Goal: Information Seeking & Learning: Learn about a topic

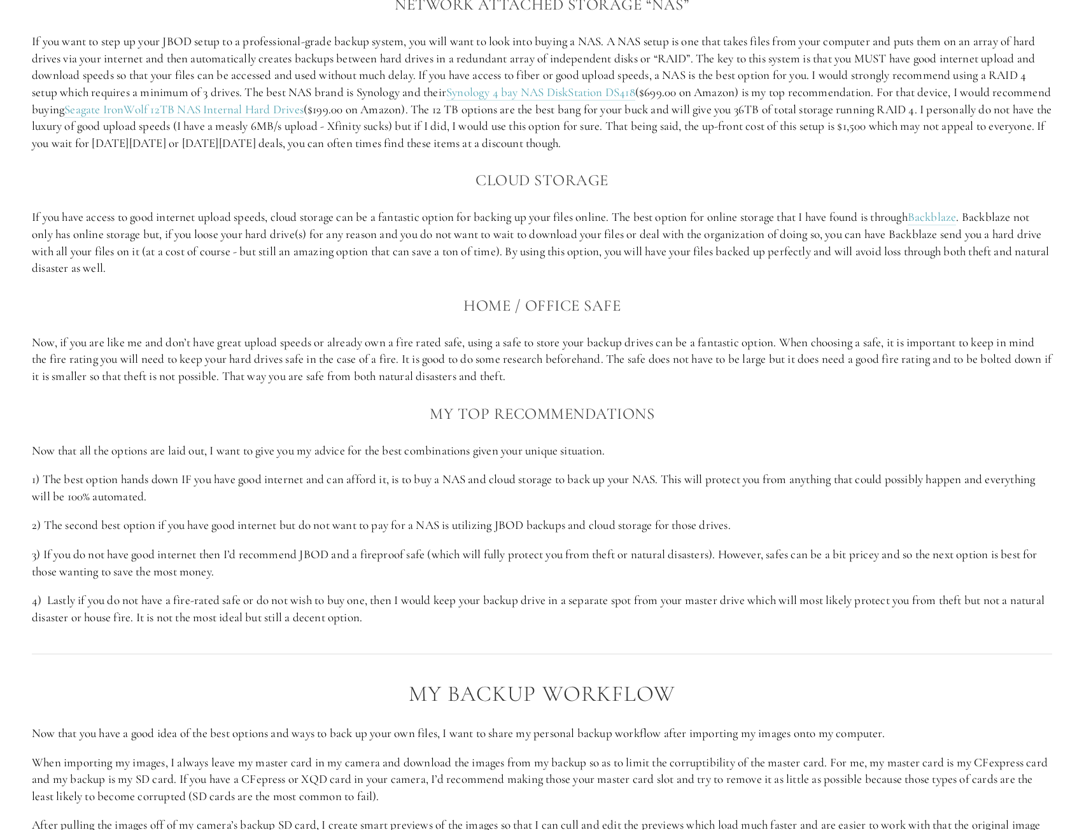
scroll to position [1719, 0]
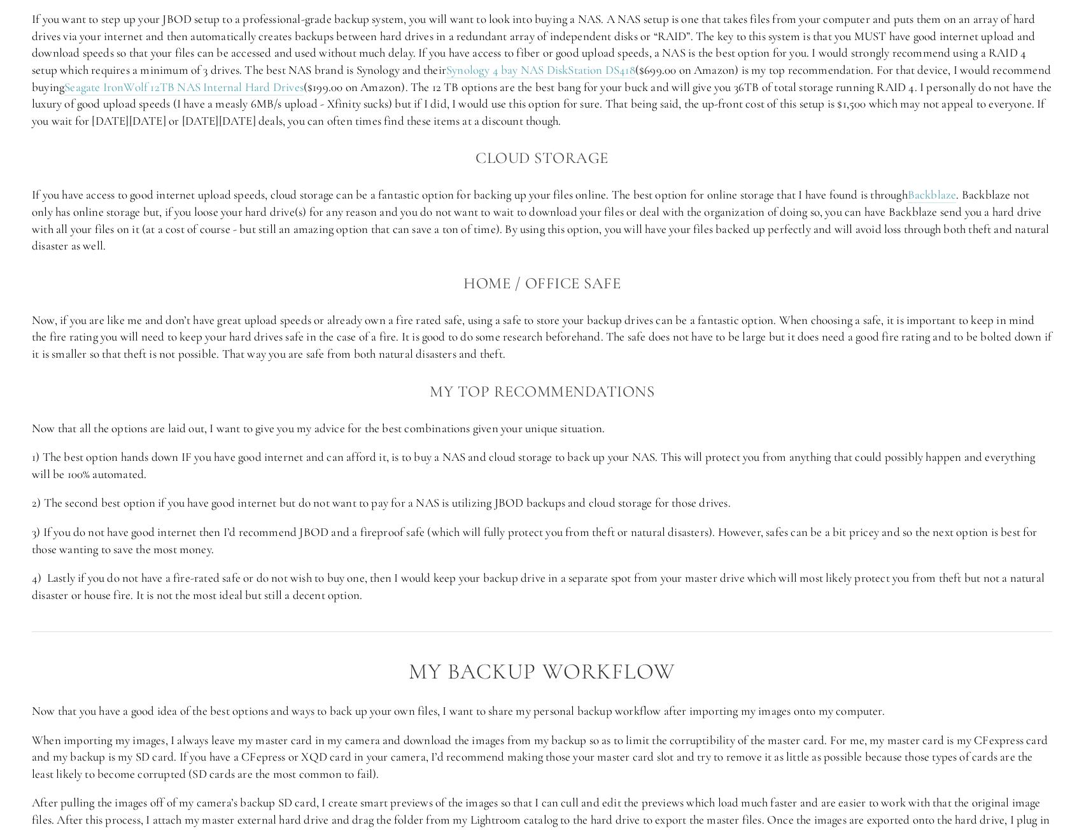
click at [573, 478] on p "1) The best option hands down IF you have good internet and can afford it, is t…" at bounding box center [542, 466] width 1021 height 34
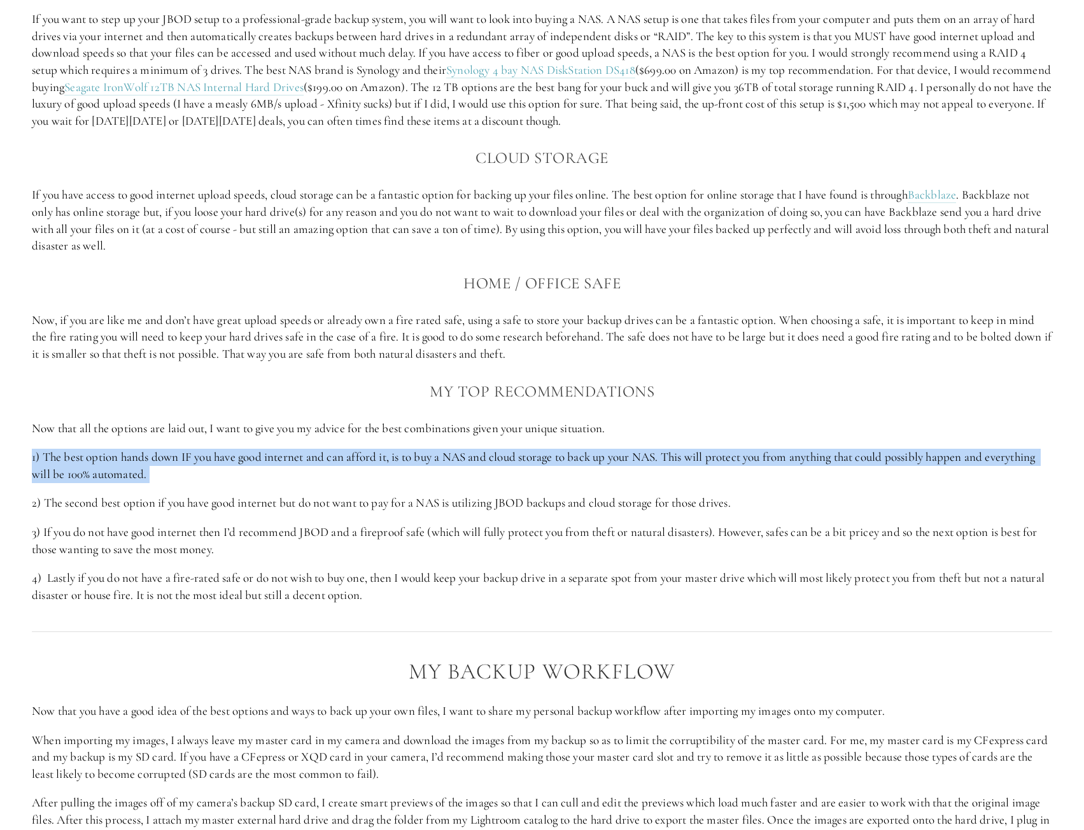
click at [573, 478] on p "1) The best option hands down IF you have good internet and can afford it, is t…" at bounding box center [542, 466] width 1021 height 34
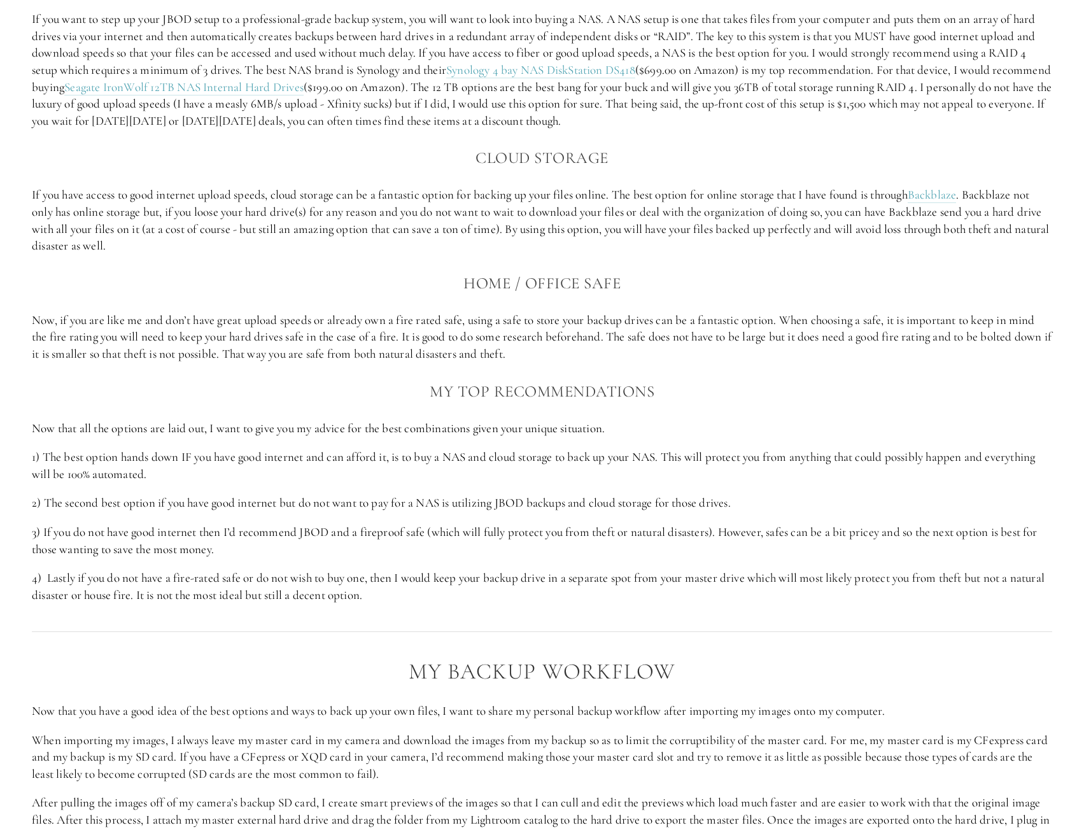
click at [159, 512] on p "2) The second best option if you have good internet but do not want to pay for …" at bounding box center [542, 503] width 1021 height 17
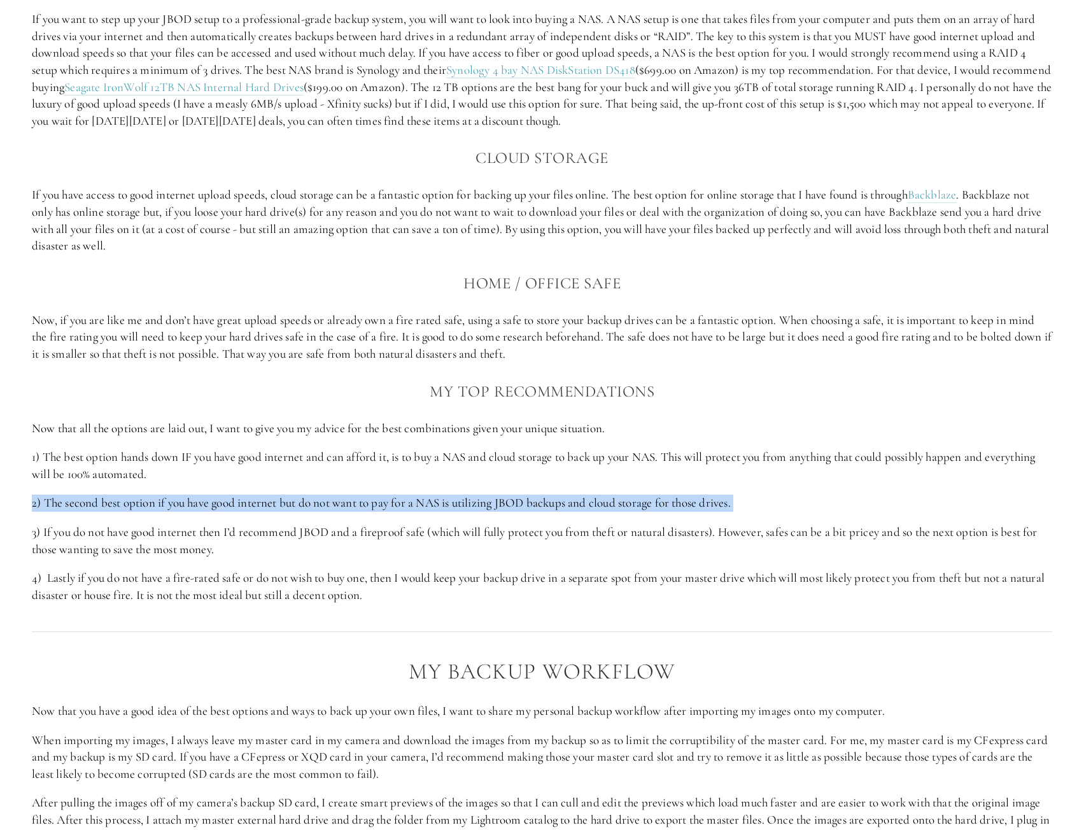
click at [159, 512] on p "2) The second best option if you have good internet but do not want to pay for …" at bounding box center [542, 503] width 1021 height 17
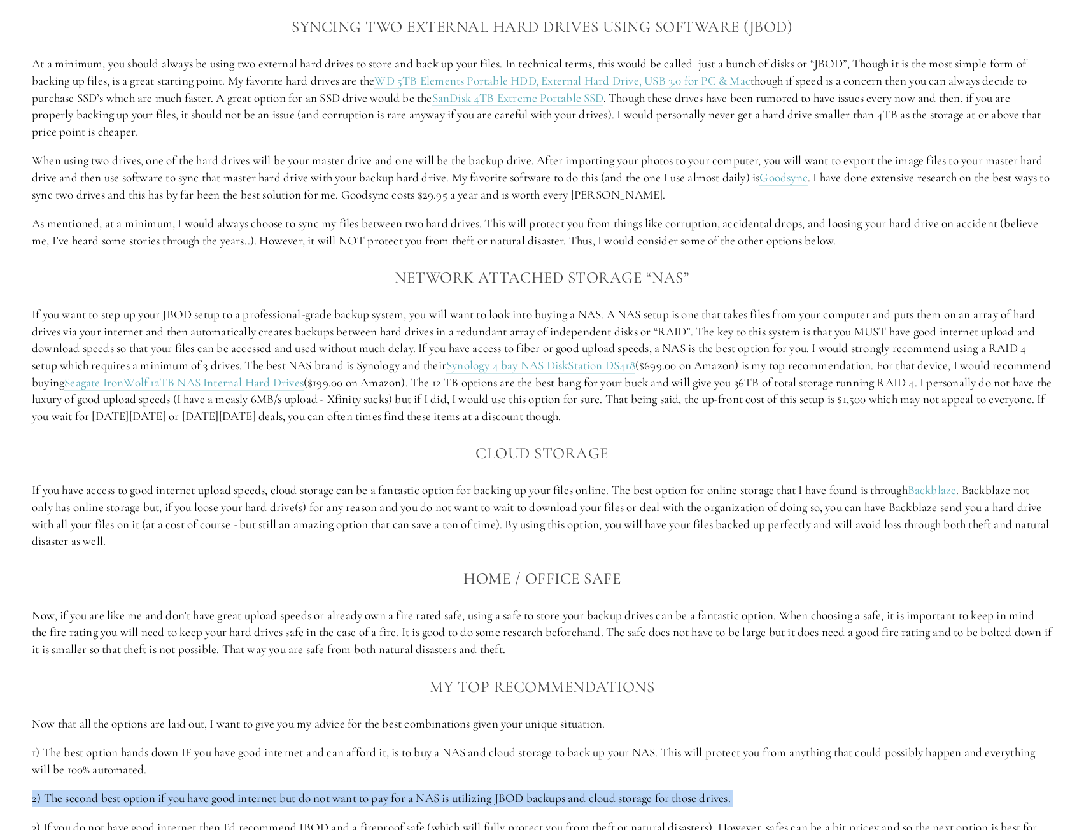
scroll to position [1401, 0]
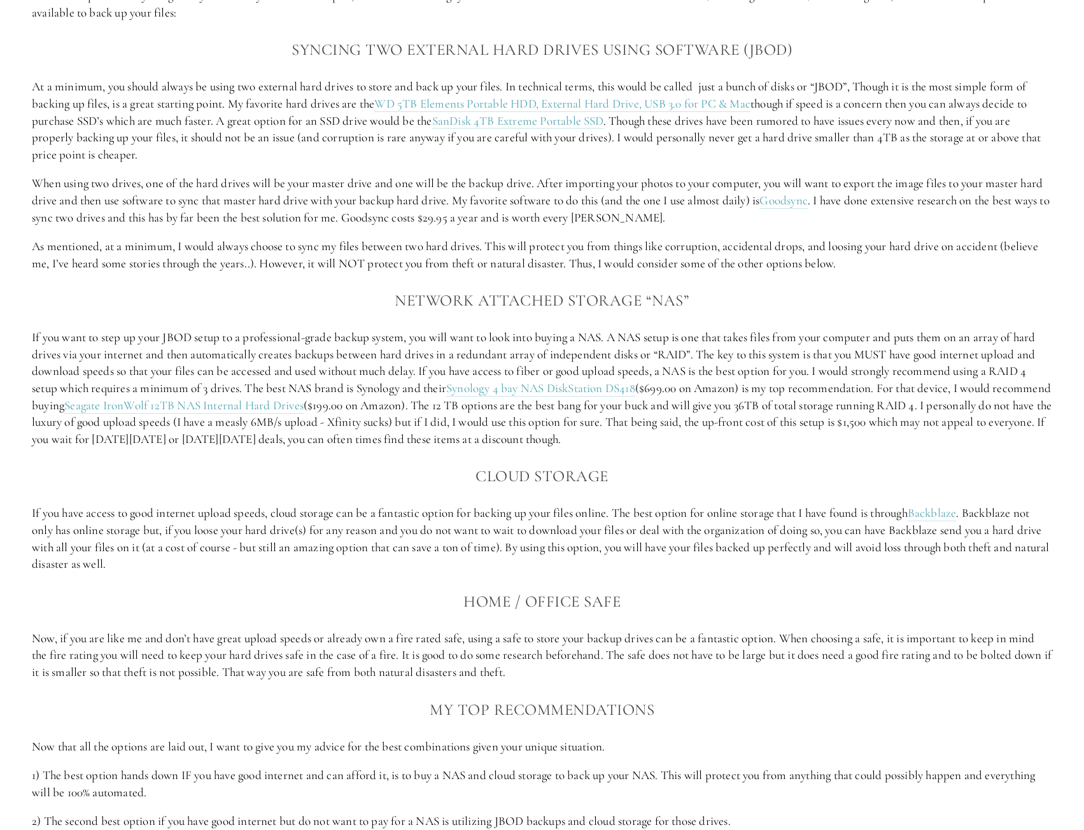
click at [302, 652] on p "Now, if you are like me and don’t have great upload speeds or already own a fir…" at bounding box center [542, 655] width 1021 height 51
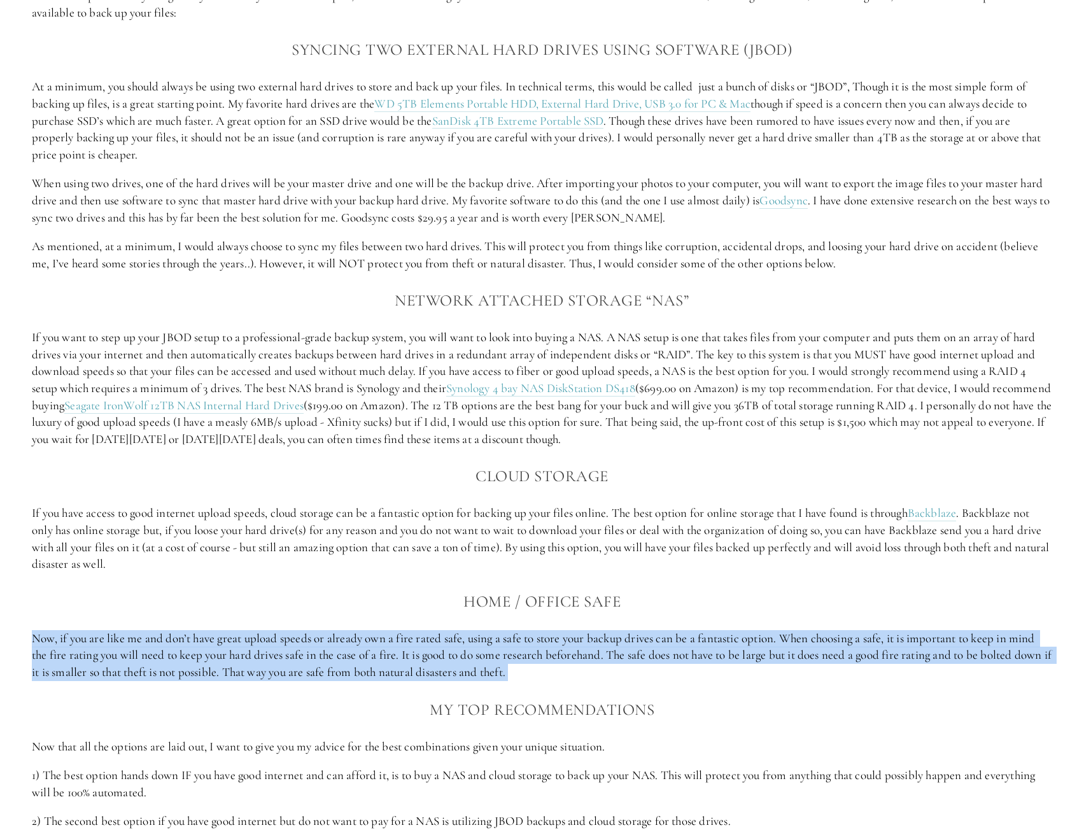
click at [302, 652] on p "Now, if you are like me and don’t have great upload speeds or already own a fir…" at bounding box center [542, 655] width 1021 height 51
click at [450, 644] on div "The Best Backup Options There are a lot of options out there to back up your im…" at bounding box center [542, 424] width 1021 height 995
click at [432, 655] on p "Now, if you are like me and don’t have great upload speeds or already own a fir…" at bounding box center [542, 655] width 1021 height 51
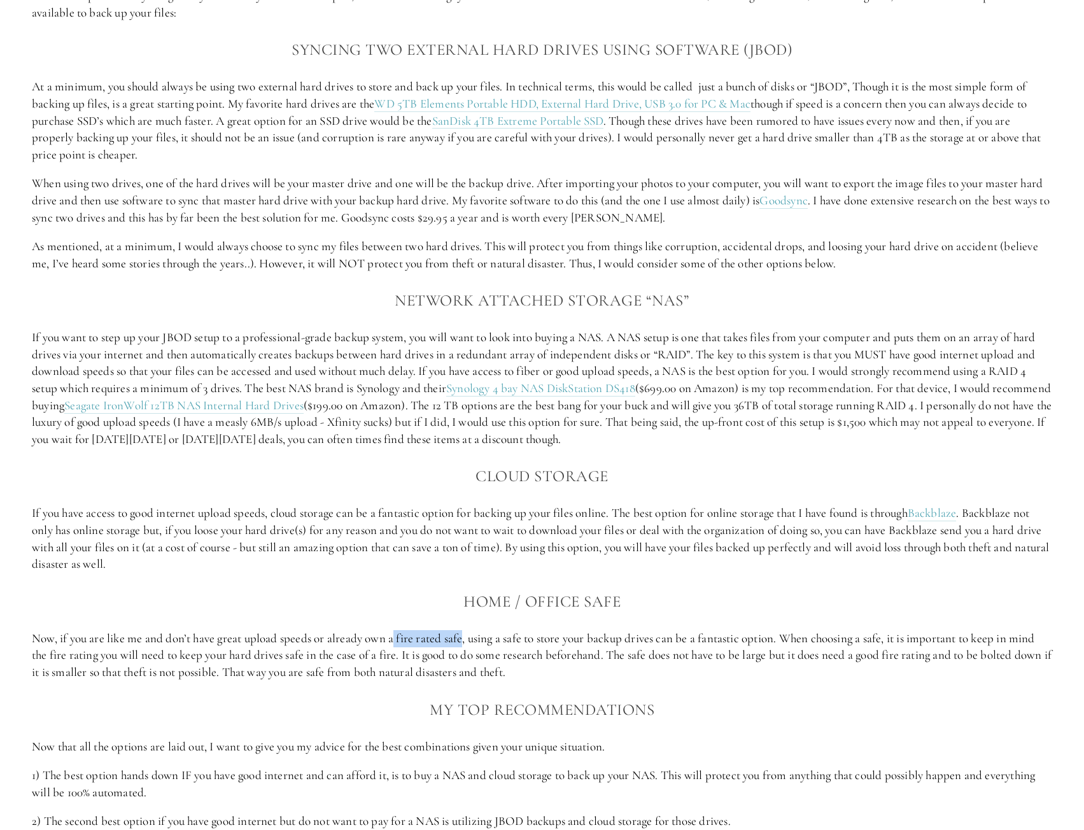
drag, startPoint x: 396, startPoint y: 653, endPoint x: 465, endPoint y: 658, distance: 69.5
click at [465, 658] on p "Now, if you are like me and don’t have great upload speeds or already own a fir…" at bounding box center [542, 655] width 1021 height 51
